Goal: Find specific page/section: Find specific page/section

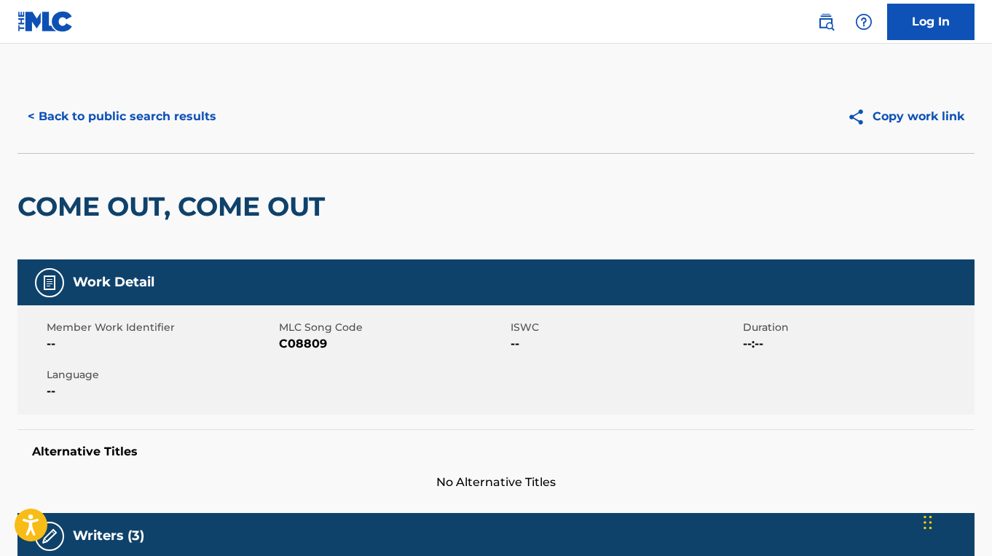
click at [151, 118] on button "< Back to public search results" at bounding box center [121, 116] width 209 height 36
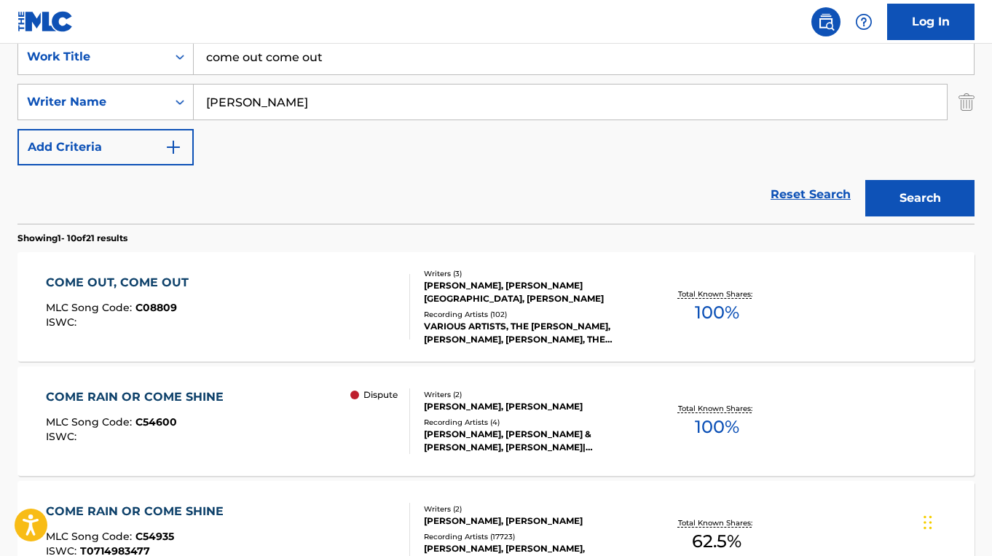
scroll to position [240, 0]
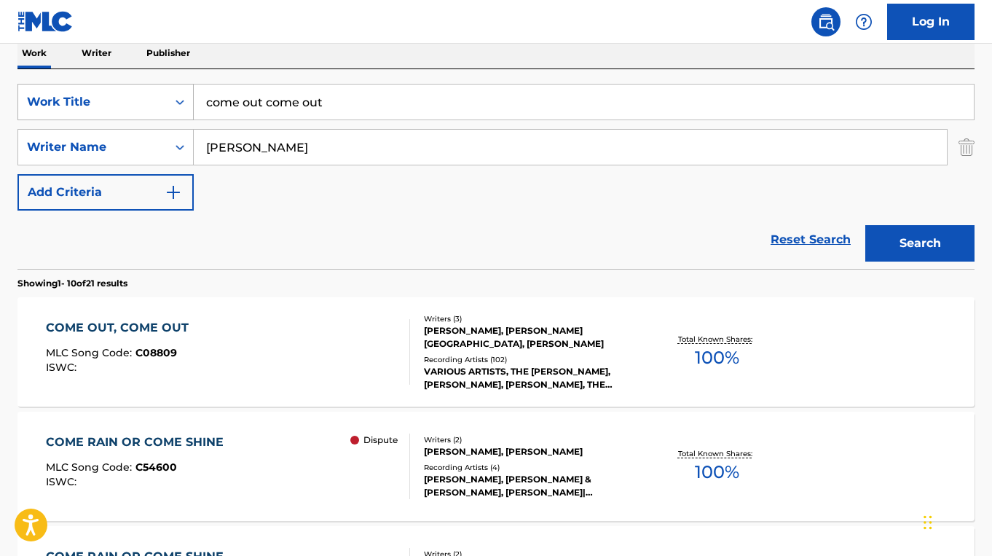
drag, startPoint x: 326, startPoint y: 101, endPoint x: 153, endPoint y: 95, distance: 172.8
click at [153, 95] on div "SearchWithCriteria7871bfef-8f21-4dc1-a44d-4393635a3a1e Work Title come out come…" at bounding box center [495, 102] width 957 height 36
paste input "PSALM 150"
type input "PSALM 150"
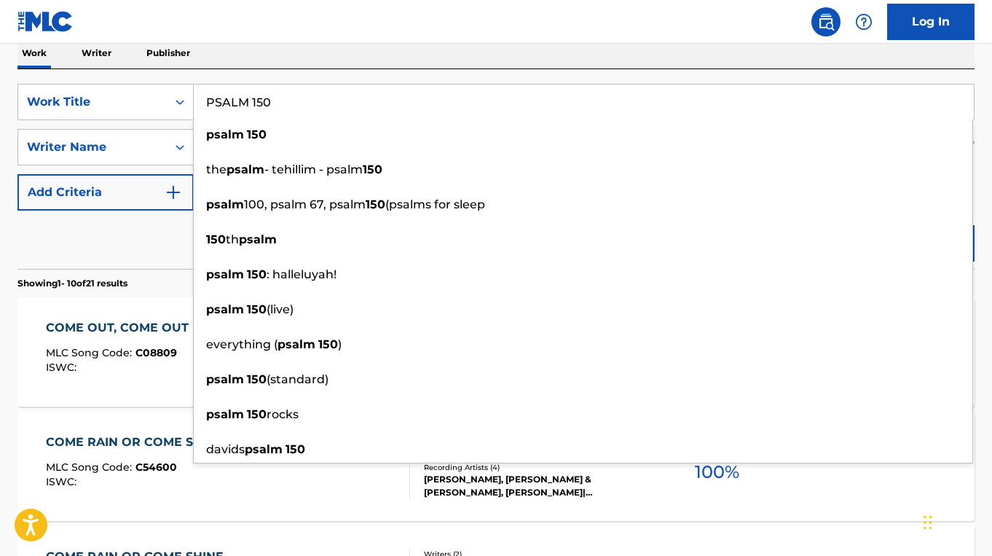
click at [136, 242] on div "Reset Search Search" at bounding box center [495, 240] width 957 height 58
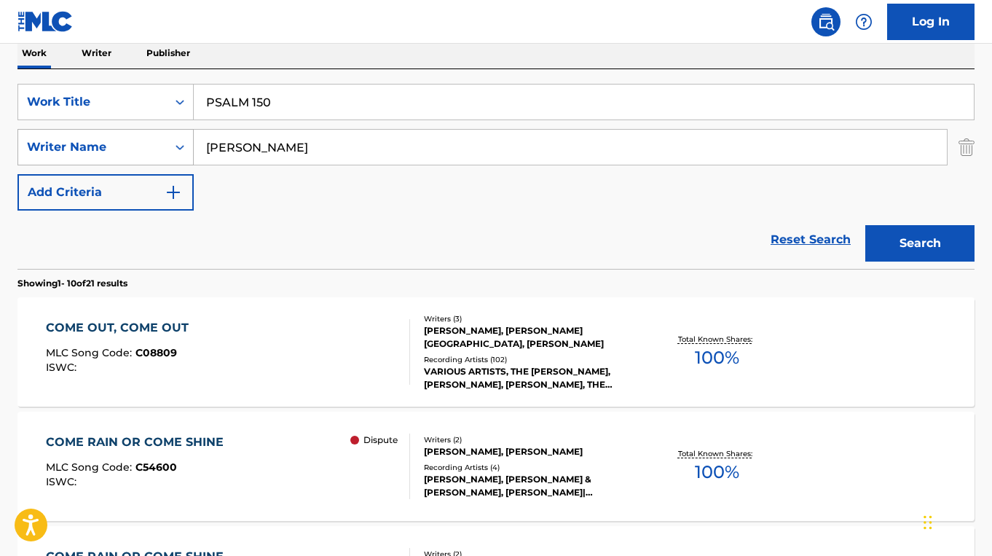
drag, startPoint x: 306, startPoint y: 144, endPoint x: 152, endPoint y: 144, distance: 153.7
click at [152, 144] on div "SearchWithCriteria4e13ab6d-8957-4fb7-bea8-212d3a0a772e Writer Name [PERSON_NAME]" at bounding box center [495, 147] width 957 height 36
paste input "[PERSON_NAME]"
type input "[PERSON_NAME] [PERSON_NAME]"
click at [865, 225] on button "Search" at bounding box center [919, 243] width 109 height 36
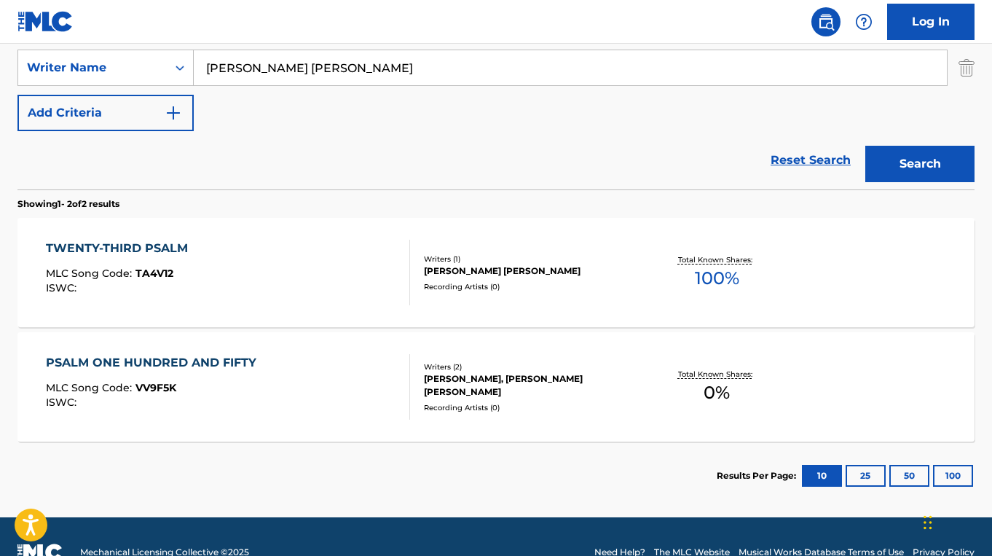
scroll to position [351, 0]
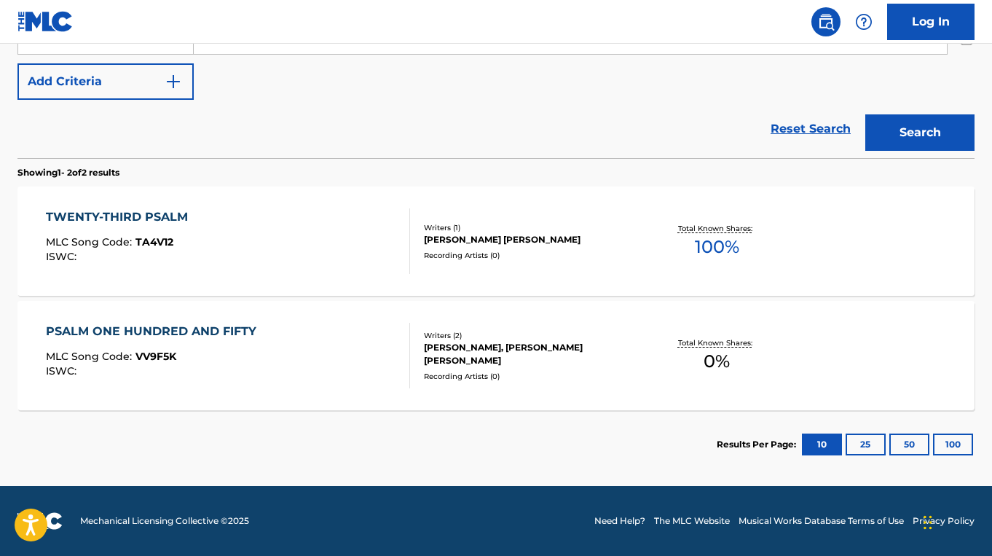
click at [296, 256] on div "TWENTY-THIRD PSALM MLC Song Code : TA4V12 ISWC :" at bounding box center [228, 241] width 364 height 66
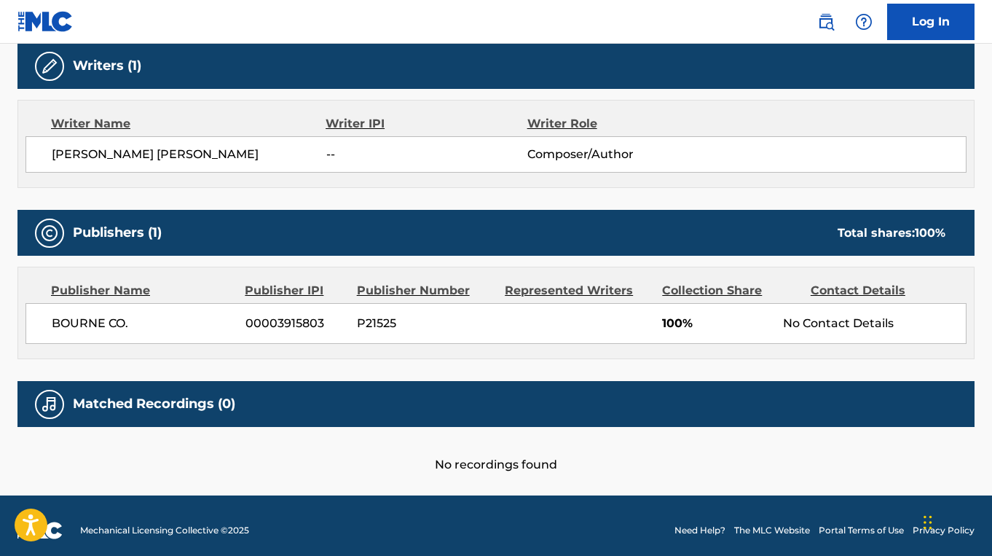
scroll to position [479, 0]
